Goal: Communication & Community: Connect with others

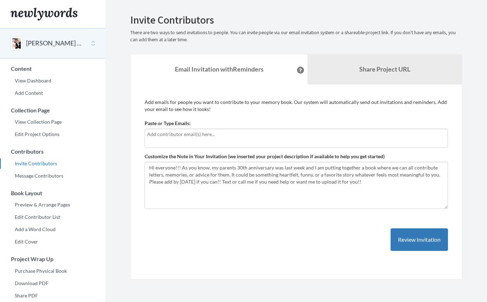
click at [202, 141] on div at bounding box center [297, 138] width 304 height 19
click at [198, 132] on input "text" at bounding box center [296, 134] width 299 height 8
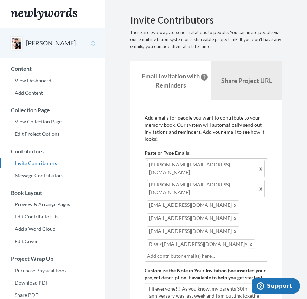
click at [249, 240] on span at bounding box center [251, 244] width 5 height 8
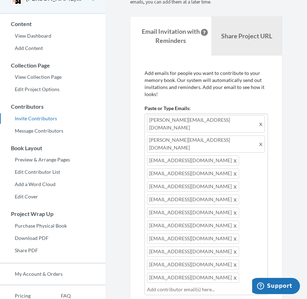
scroll to position [45, 0]
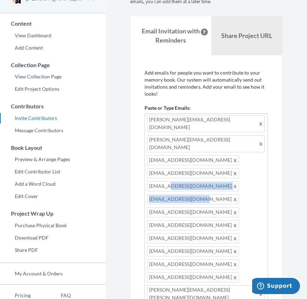
drag, startPoint x: 165, startPoint y: 188, endPoint x: 165, endPoint y: 173, distance: 14.8
click at [165, 173] on div "[PERSON_NAME][EMAIL_ADDRESS][DOMAIN_NAME] [PERSON_NAME][EMAIL_ADDRESS][DOMAIN_N…" at bounding box center [207, 214] width 124 height 202
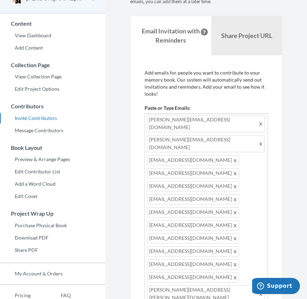
click at [237, 181] on div "[PERSON_NAME][EMAIL_ADDRESS][DOMAIN_NAME] [PERSON_NAME][EMAIL_ADDRESS][DOMAIN_N…" at bounding box center [207, 214] width 124 height 202
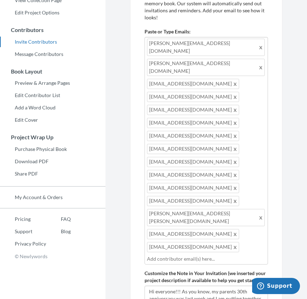
scroll to position [123, 0]
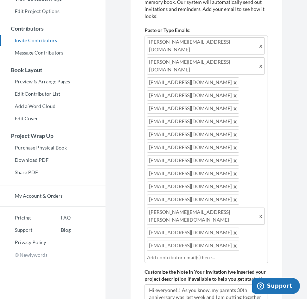
click at [130, 197] on div "Add emails for people you want to contribute to your memory book. Our system wi…" at bounding box center [206, 189] width 152 height 425
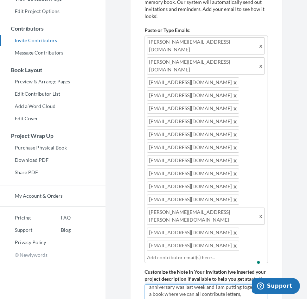
scroll to position [0, 0]
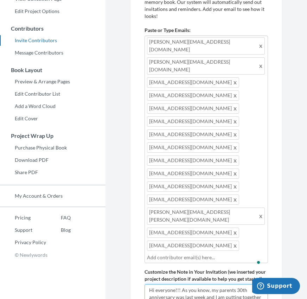
drag, startPoint x: 153, startPoint y: 242, endPoint x: 237, endPoint y: 243, distance: 84.5
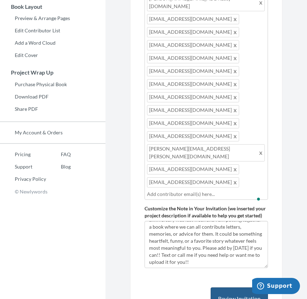
click at [235, 288] on button "Review Invitation" at bounding box center [239, 299] width 57 height 23
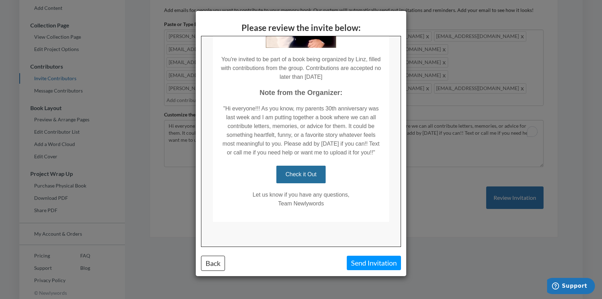
click at [362, 263] on button "Send Invitation" at bounding box center [374, 263] width 54 height 14
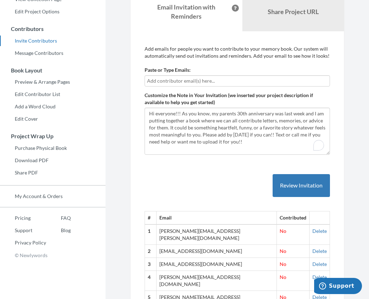
click at [179, 78] on input "text" at bounding box center [237, 81] width 181 height 8
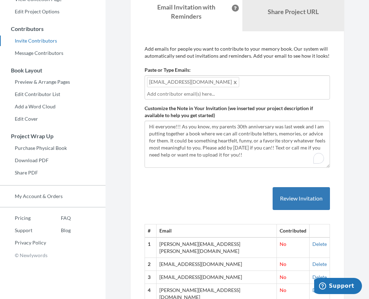
click at [213, 79] on div "[EMAIL_ADDRESS][DOMAIN_NAME]" at bounding box center [238, 87] width 186 height 24
click at [295, 195] on button "Review Invitation" at bounding box center [301, 198] width 57 height 23
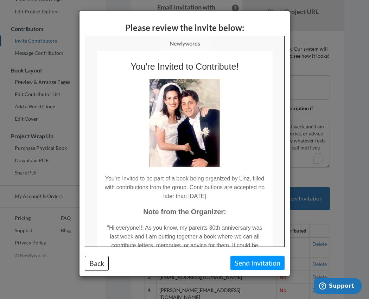
click at [239, 265] on button "Send Invitation" at bounding box center [258, 263] width 54 height 14
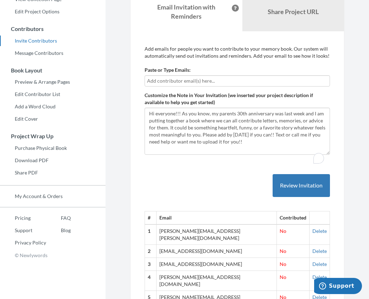
click at [198, 196] on div "# Email Contributed 1 [PERSON_NAME][EMAIL_ADDRESS][PERSON_NAME][DOMAIN_NAME] No…" at bounding box center [238, 300] width 186 height 281
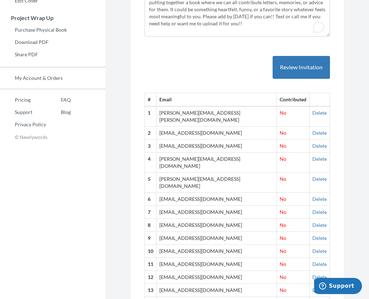
click at [123, 143] on div "Emails have been sent! Invite Contributors There are two ways to send invitatio…" at bounding box center [238, 59] width 236 height 572
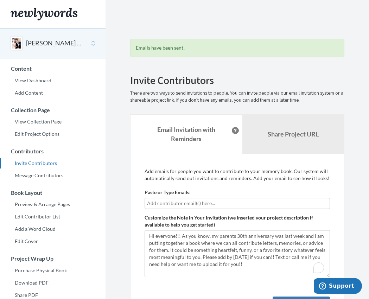
scroll to position [0, 0]
